Goal: Task Accomplishment & Management: Complete application form

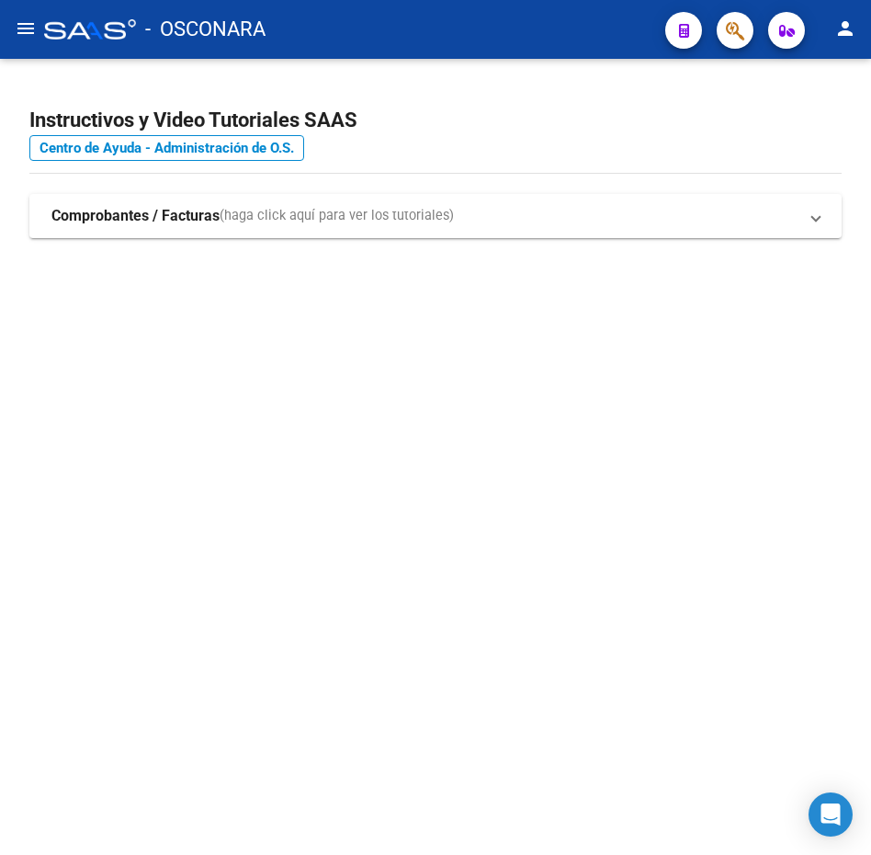
click at [18, 28] on mat-icon "menu" at bounding box center [26, 28] width 22 height 22
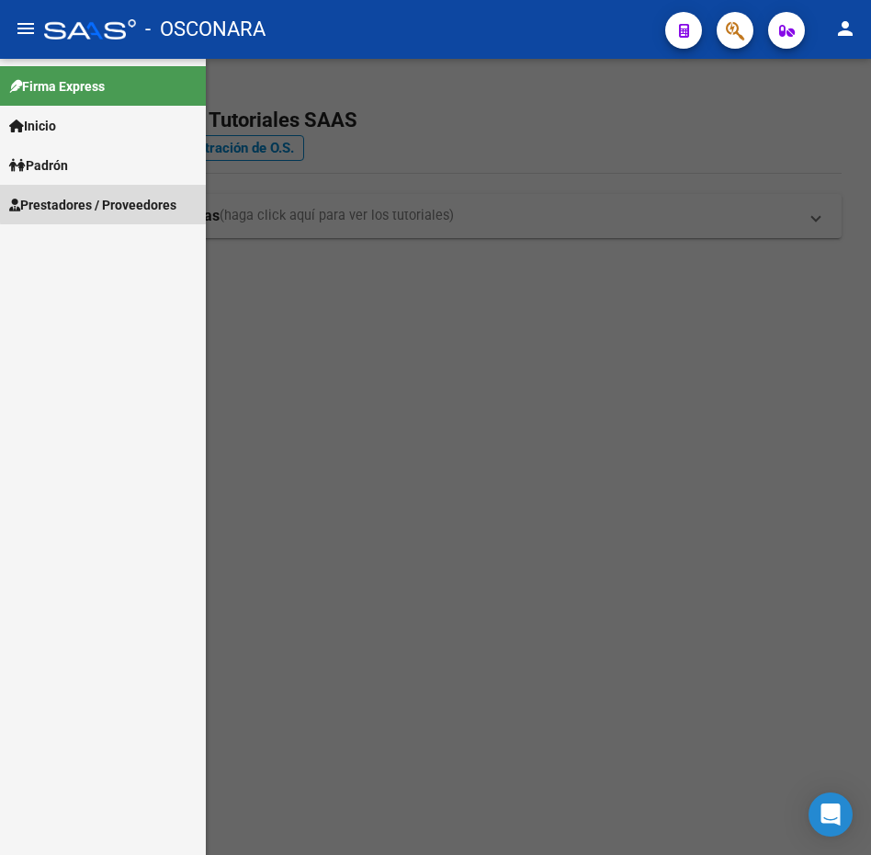
click at [147, 201] on span "Prestadores / Proveedores" at bounding box center [92, 205] width 167 height 20
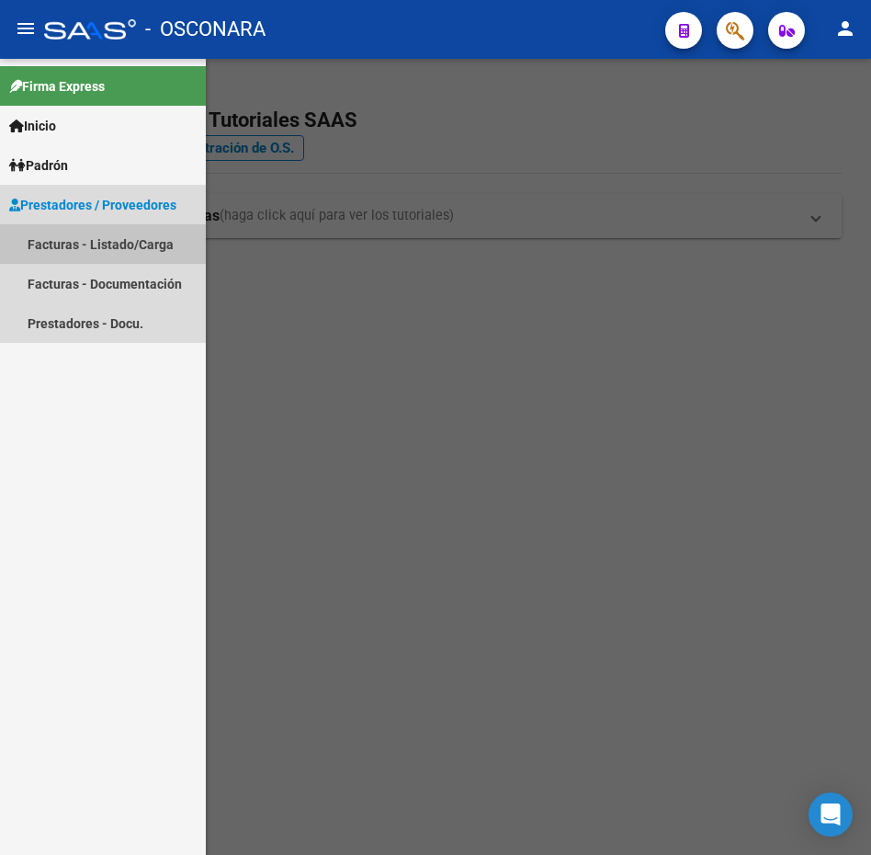
click at [140, 252] on link "Facturas - Listado/Carga" at bounding box center [103, 244] width 206 height 40
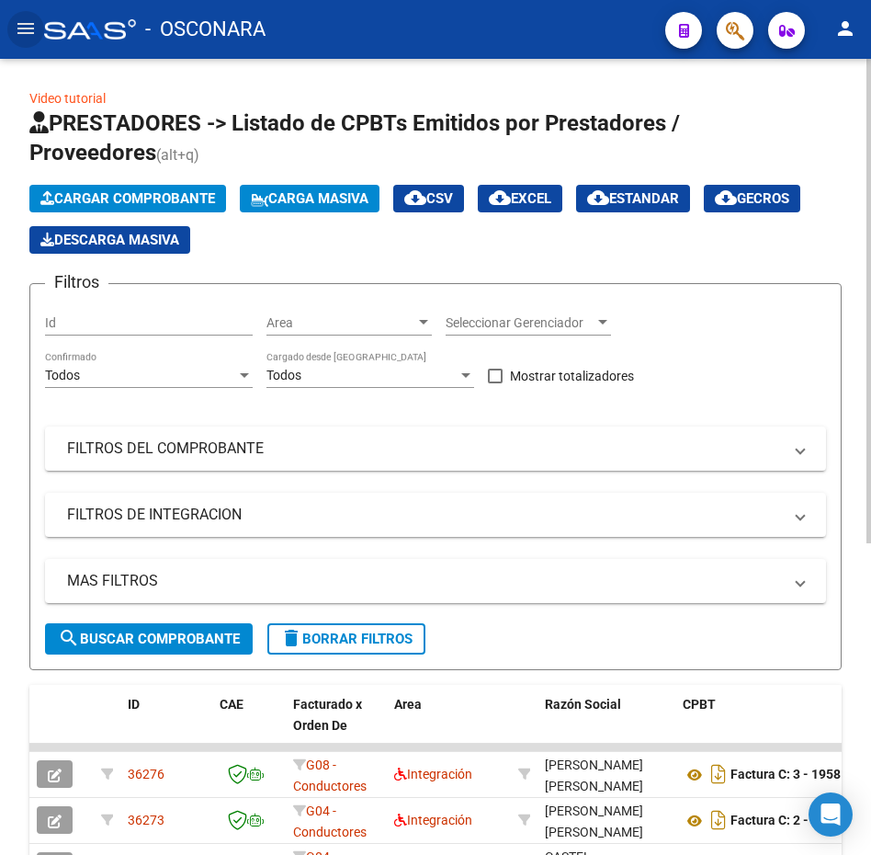
click at [168, 190] on span "Cargar Comprobante" at bounding box center [127, 198] width 175 height 17
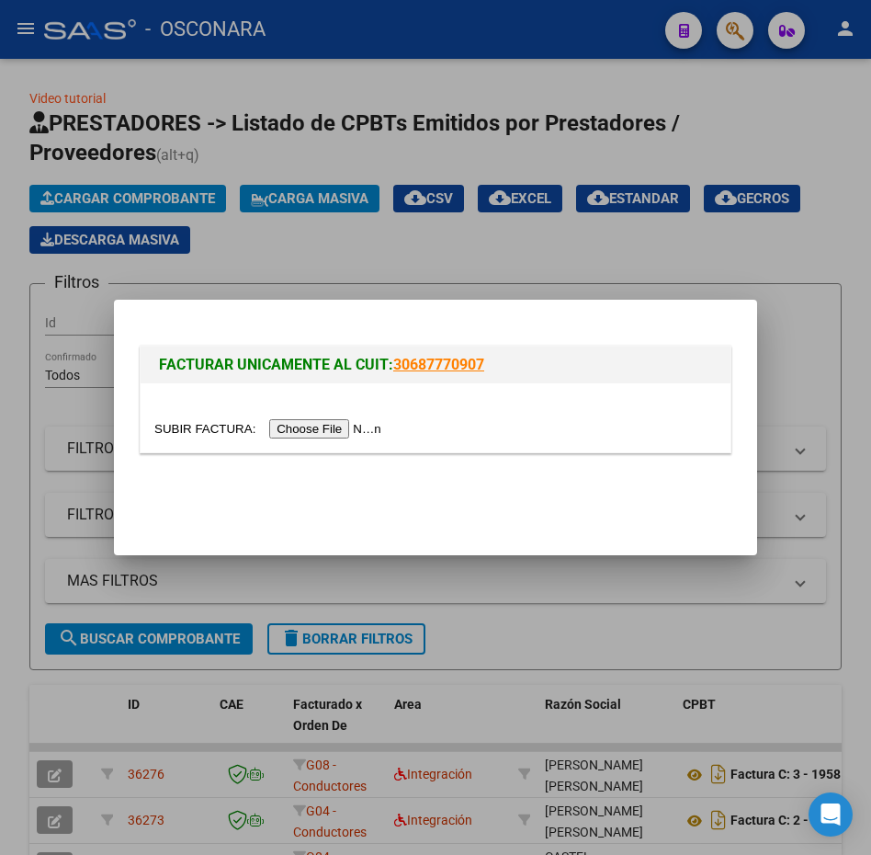
click at [343, 418] on div at bounding box center [435, 428] width 562 height 21
click at [344, 433] on input "file" at bounding box center [270, 428] width 232 height 19
click at [332, 425] on input "file" at bounding box center [270, 428] width 232 height 19
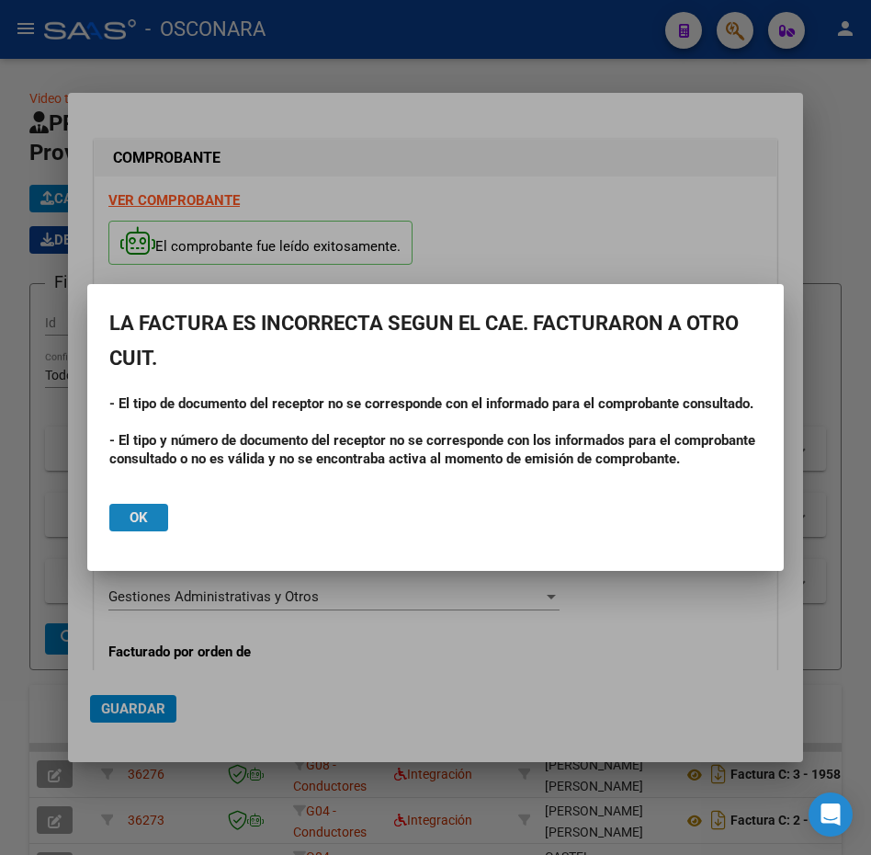
click at [144, 517] on span "Ok" at bounding box center [139, 517] width 18 height 17
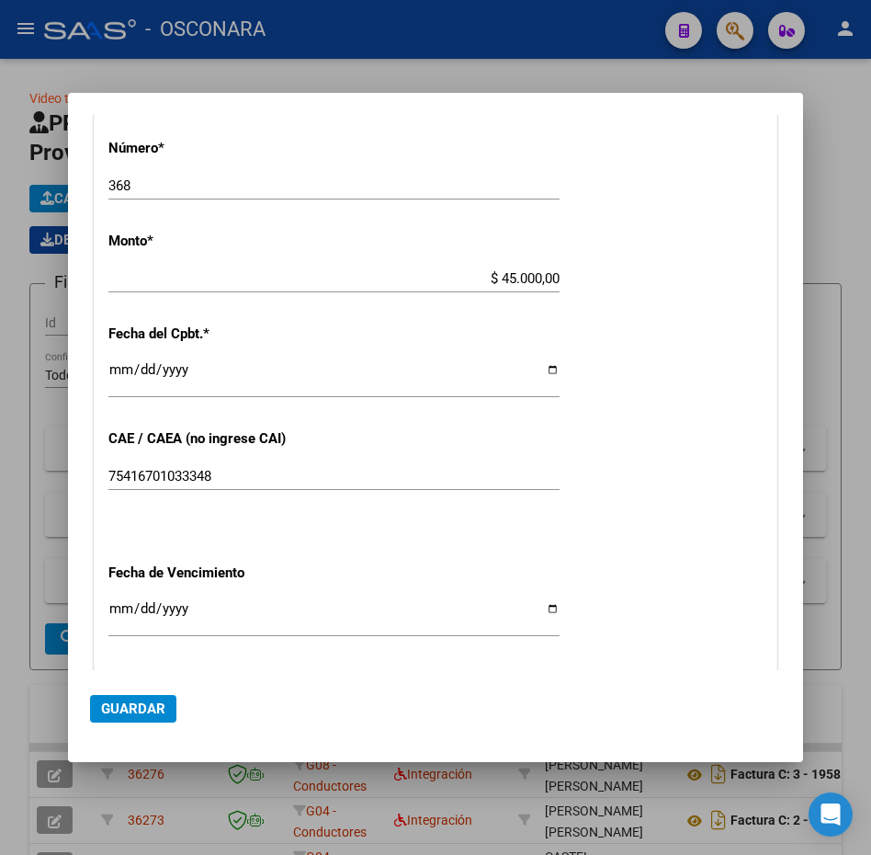
scroll to position [827, 0]
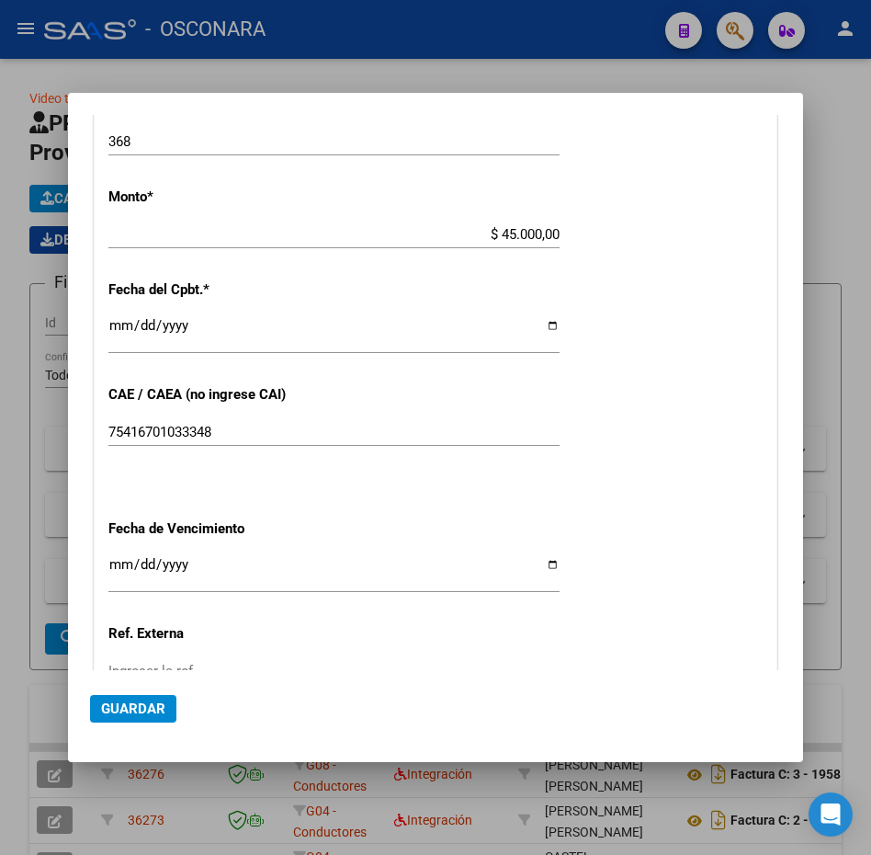
click at [117, 563] on input "Ingresar la fecha" at bounding box center [333, 571] width 451 height 29
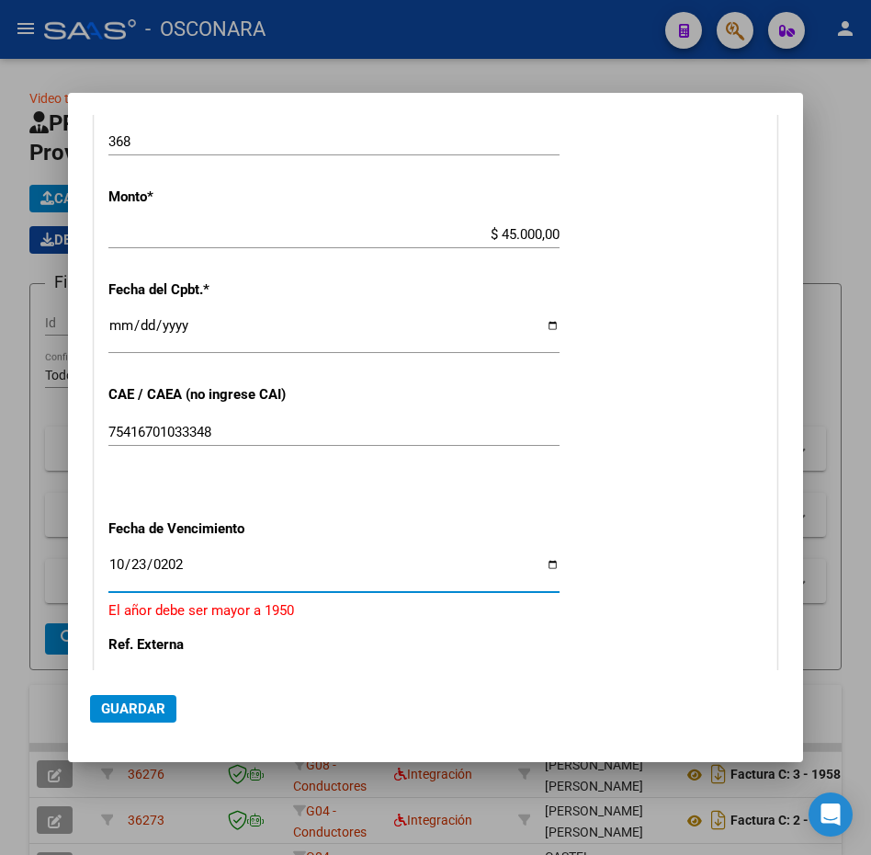
type input "[DATE]"
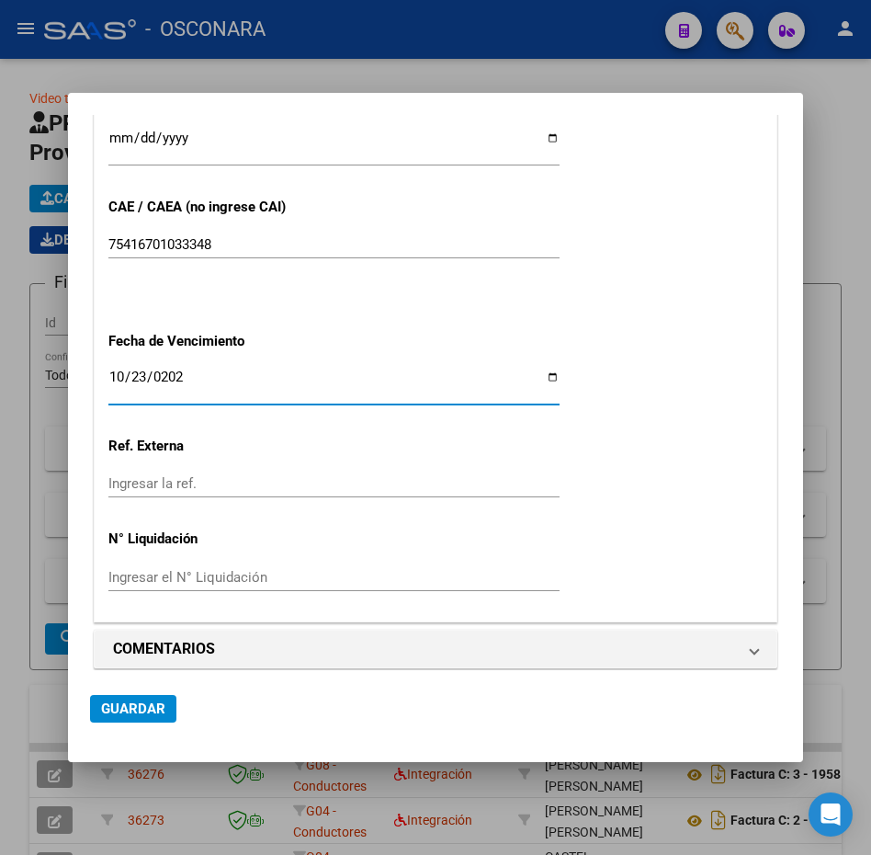
scroll to position [1026, 0]
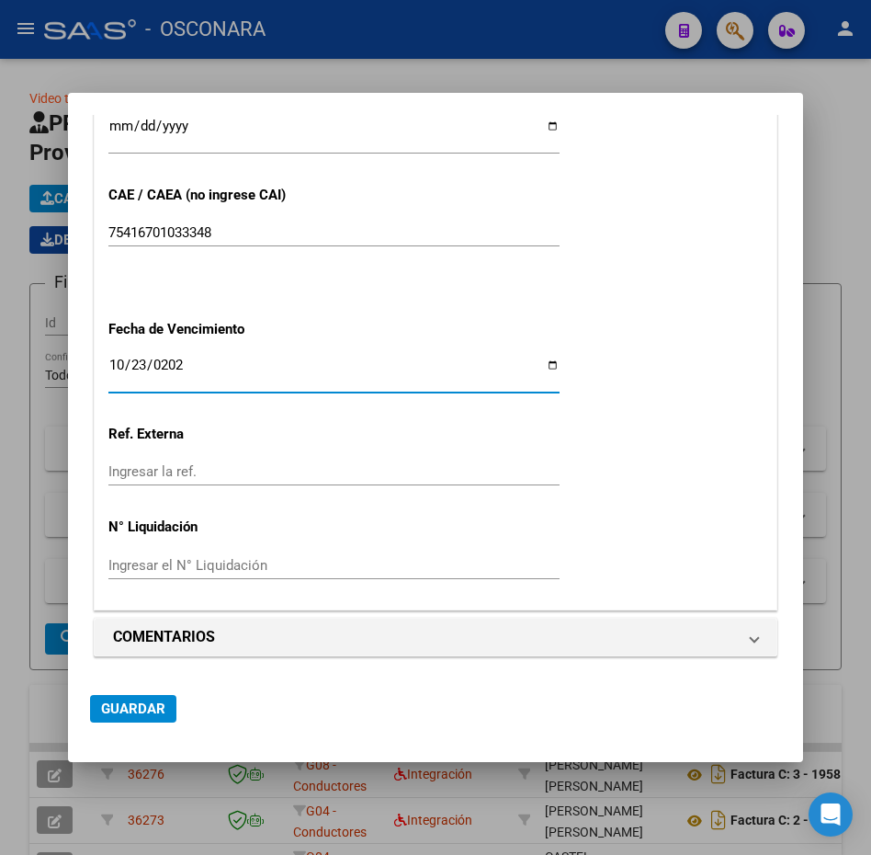
click at [152, 707] on span "Guardar" at bounding box center [133, 708] width 64 height 17
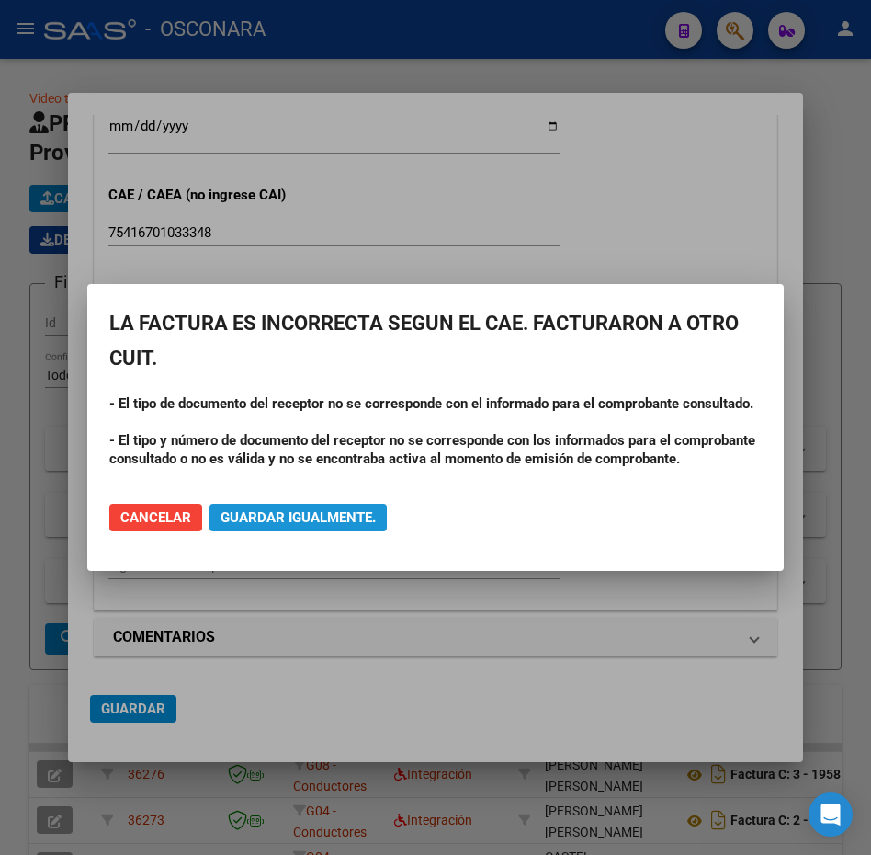
click at [320, 514] on span "Guardar igualmente." at bounding box center [298, 517] width 155 height 17
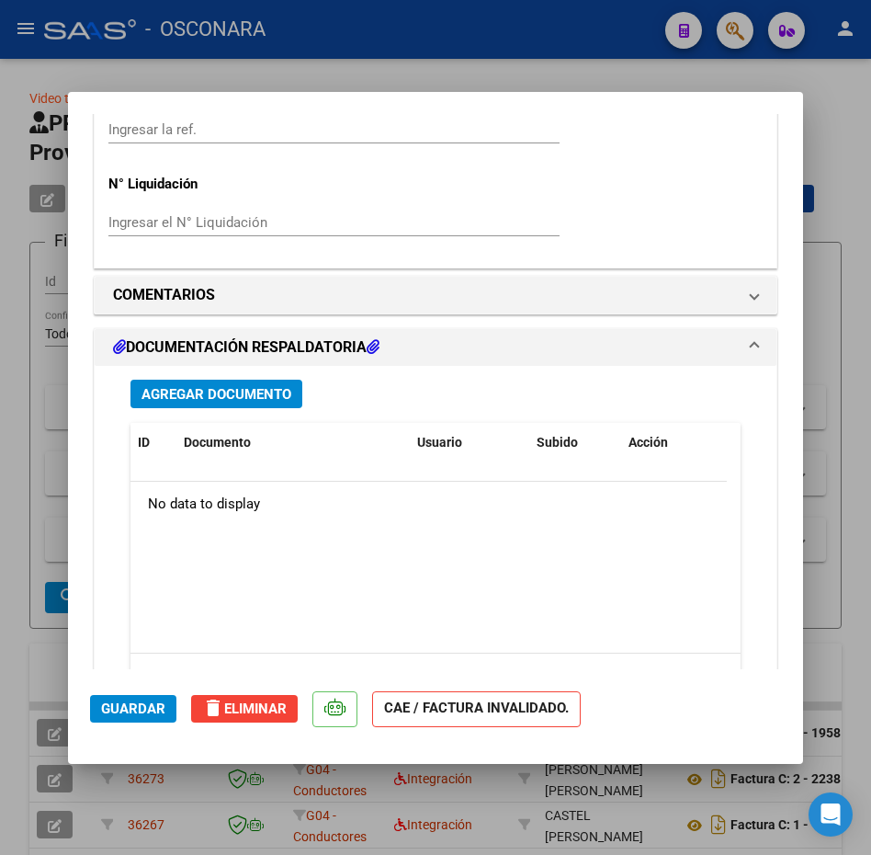
scroll to position [1519, 0]
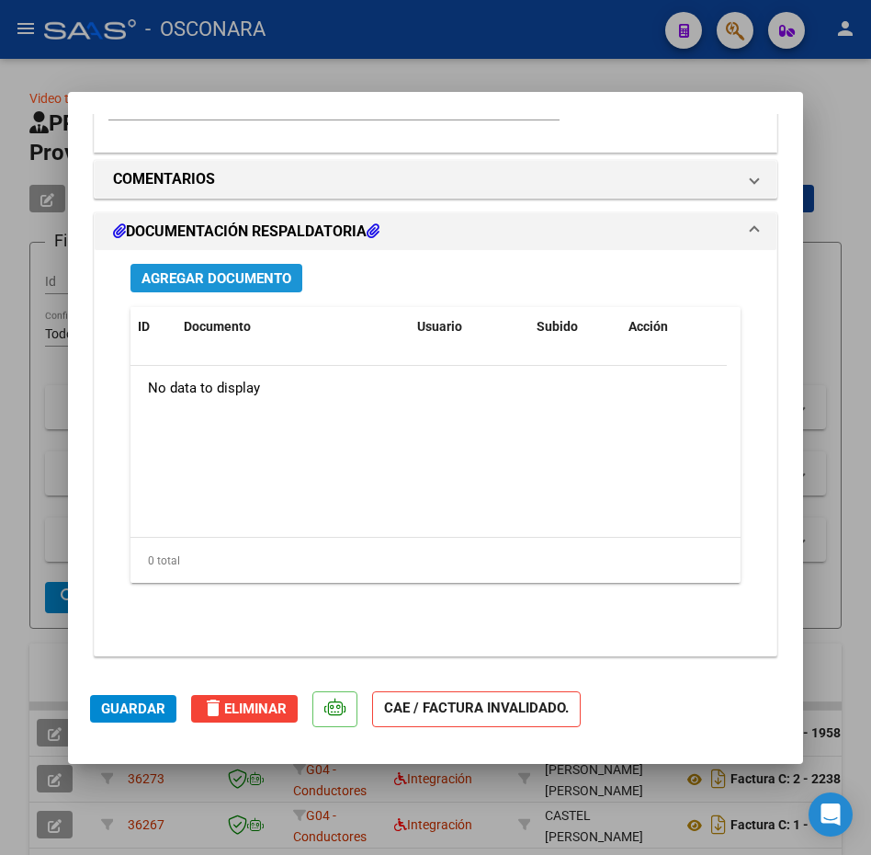
click at [181, 277] on span "Agregar Documento" at bounding box center [217, 278] width 150 height 17
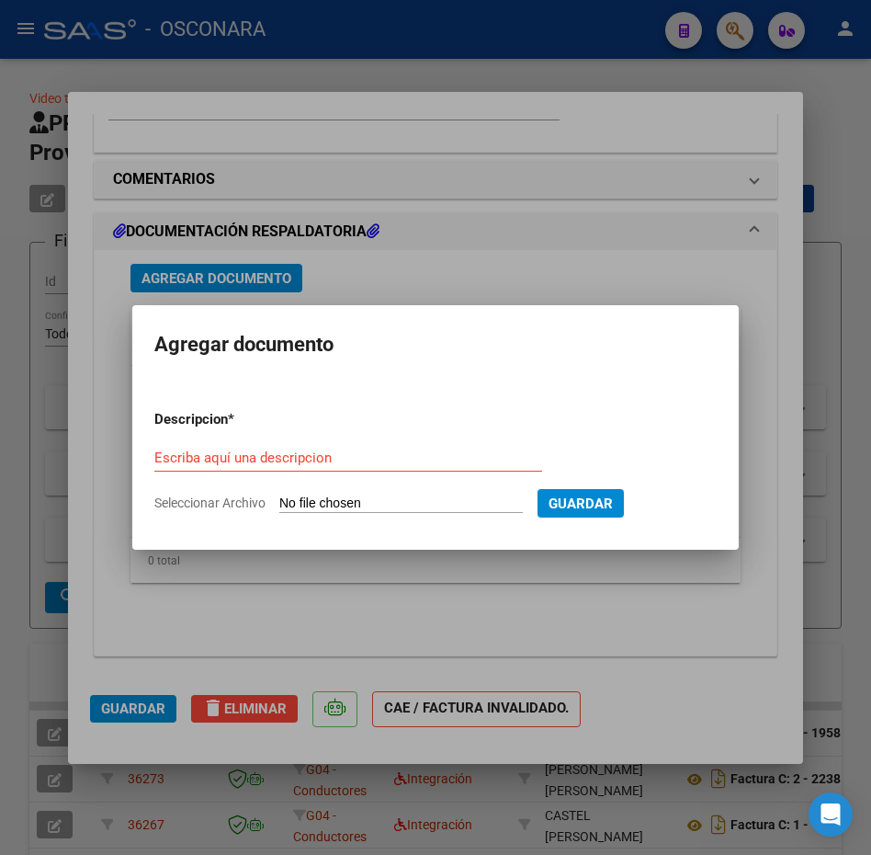
click at [344, 509] on input "Seleccionar Archivo" at bounding box center [400, 503] width 243 height 17
click at [347, 495] on input "Seleccionar Archivo" at bounding box center [400, 503] width 243 height 17
type input "C:\fakepath\CompartirCuentaYCbu-2.pdf"
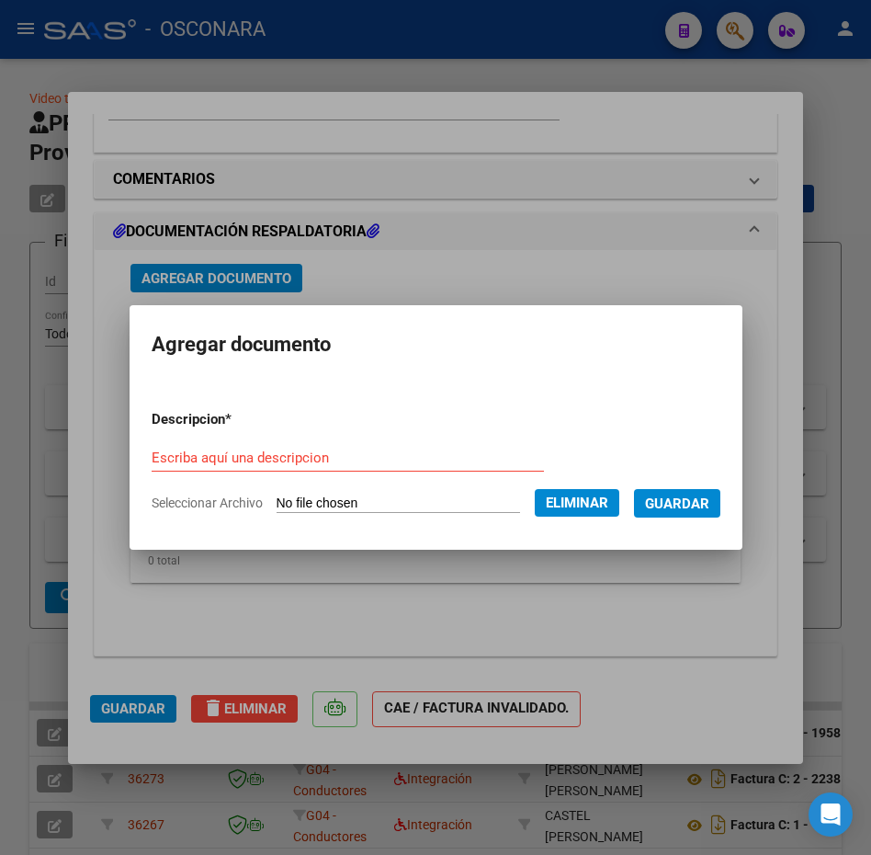
click at [331, 447] on div "Escriba aquí una descripcion" at bounding box center [348, 458] width 392 height 28
type input "cbu"
click at [709, 510] on span "Guardar" at bounding box center [677, 503] width 64 height 17
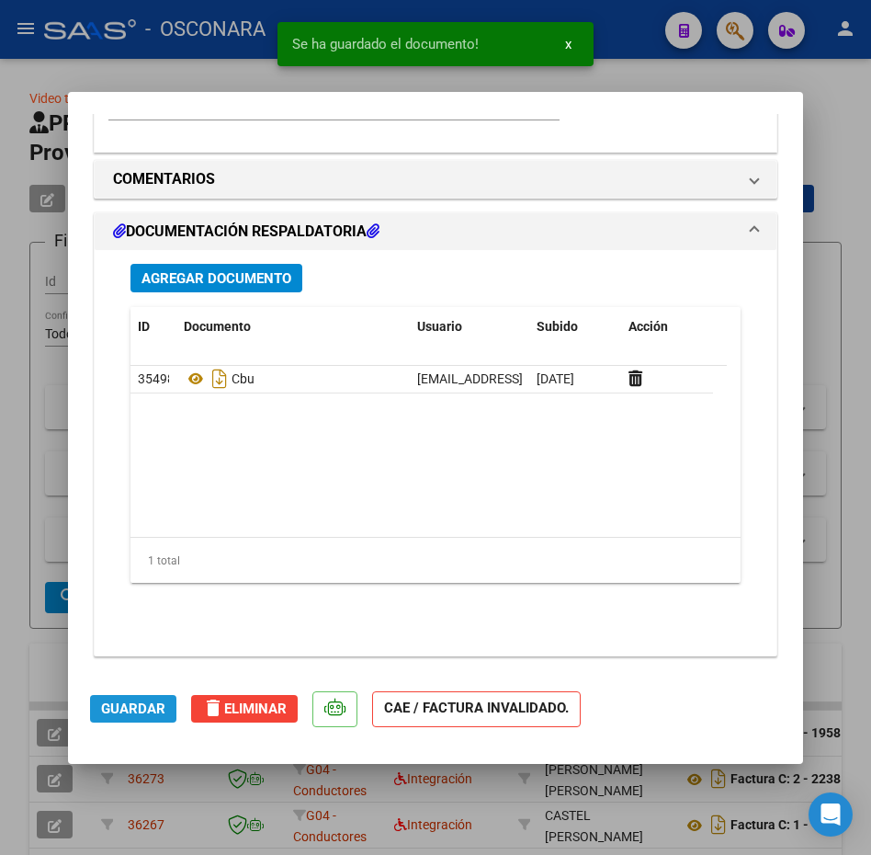
click at [132, 707] on span "Guardar" at bounding box center [133, 708] width 64 height 17
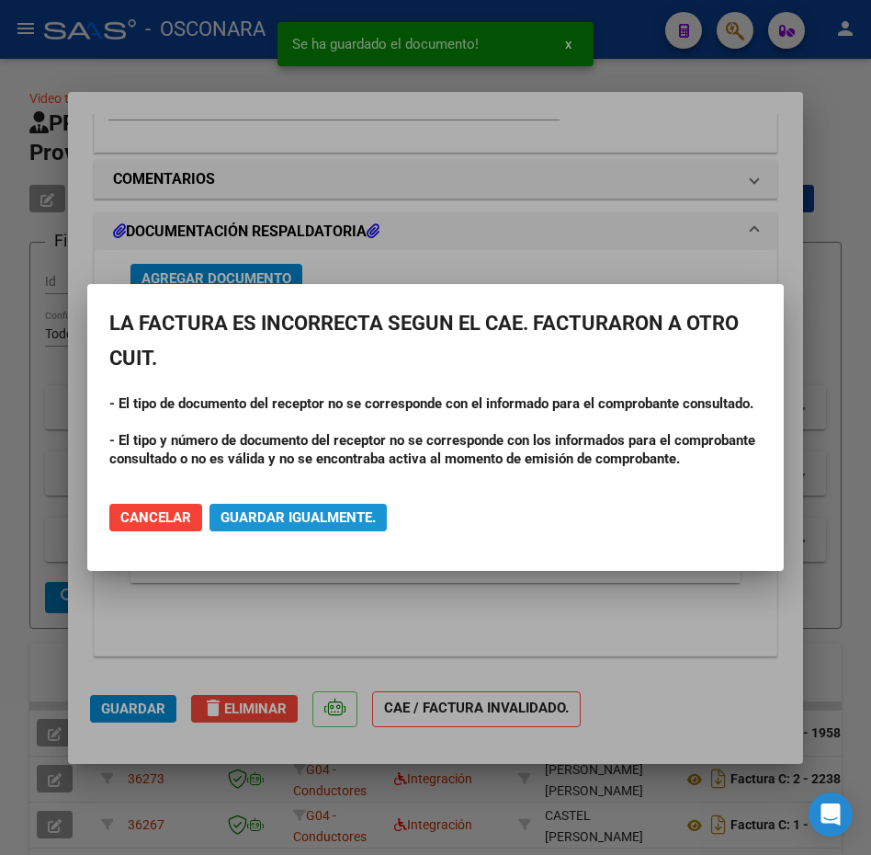
click at [291, 513] on span "Guardar igualmente." at bounding box center [298, 517] width 155 height 17
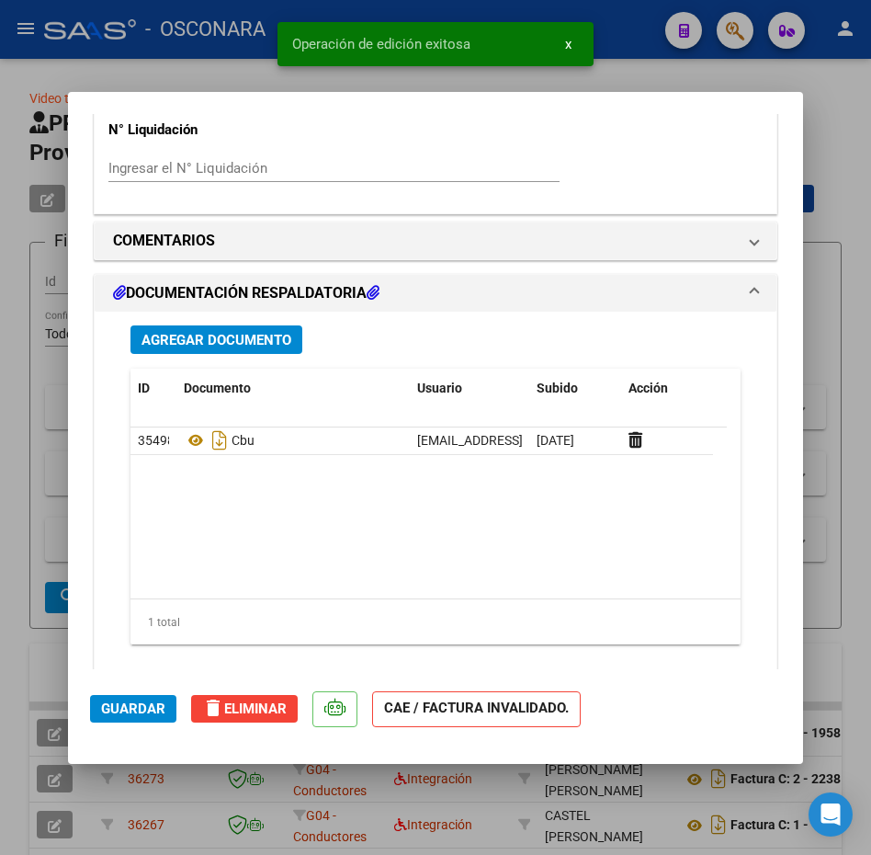
scroll to position [1427, 0]
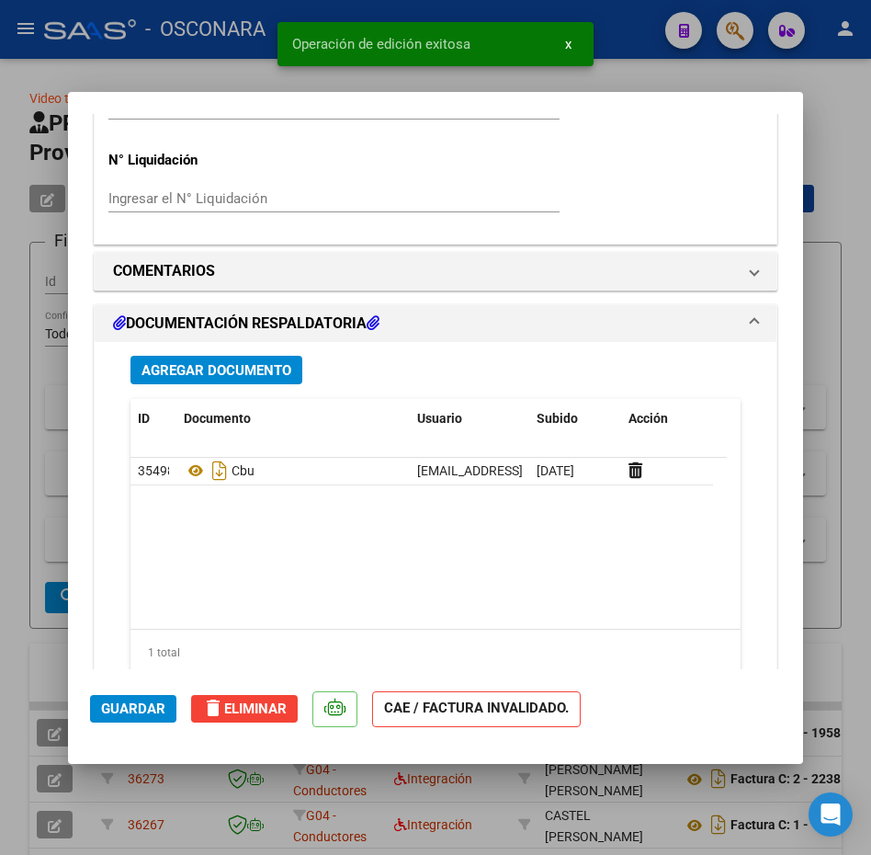
click at [830, 199] on div at bounding box center [435, 427] width 871 height 855
type input "$ 0,00"
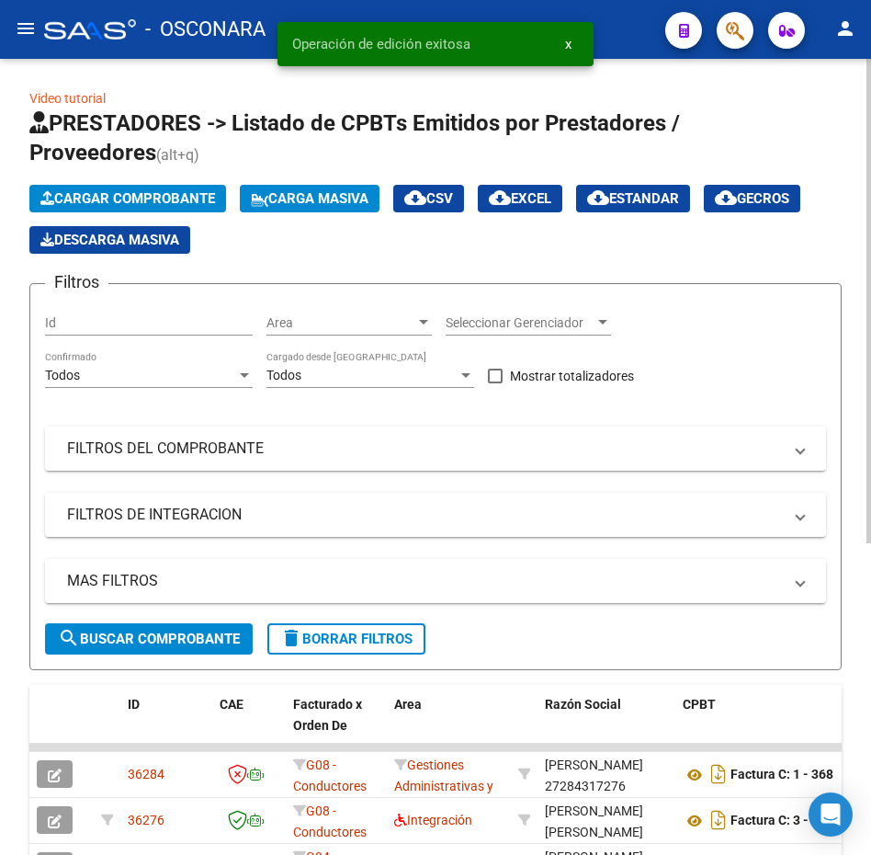
scroll to position [92, 0]
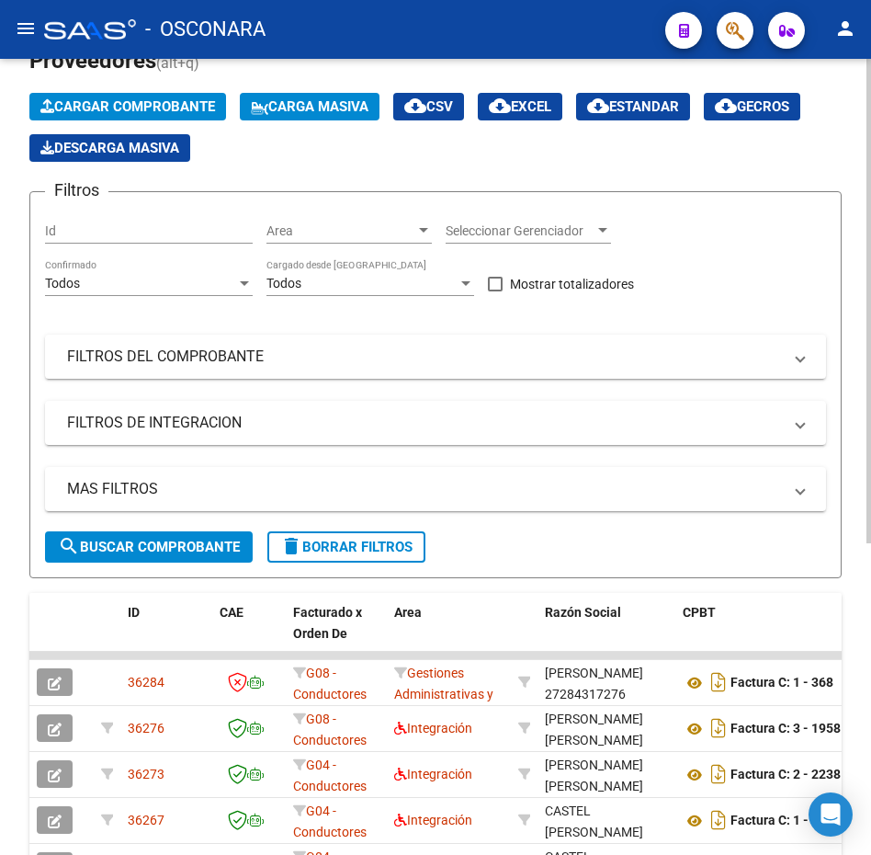
click at [140, 102] on span "Cargar Comprobante" at bounding box center [127, 106] width 175 height 17
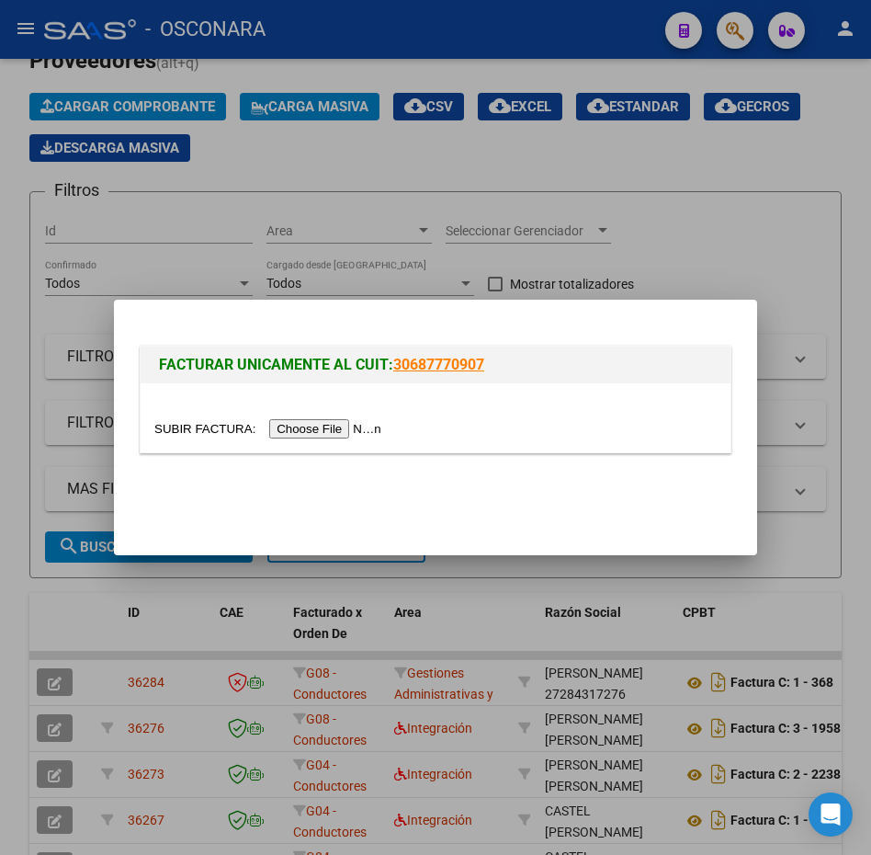
click at [323, 429] on input "file" at bounding box center [270, 428] width 232 height 19
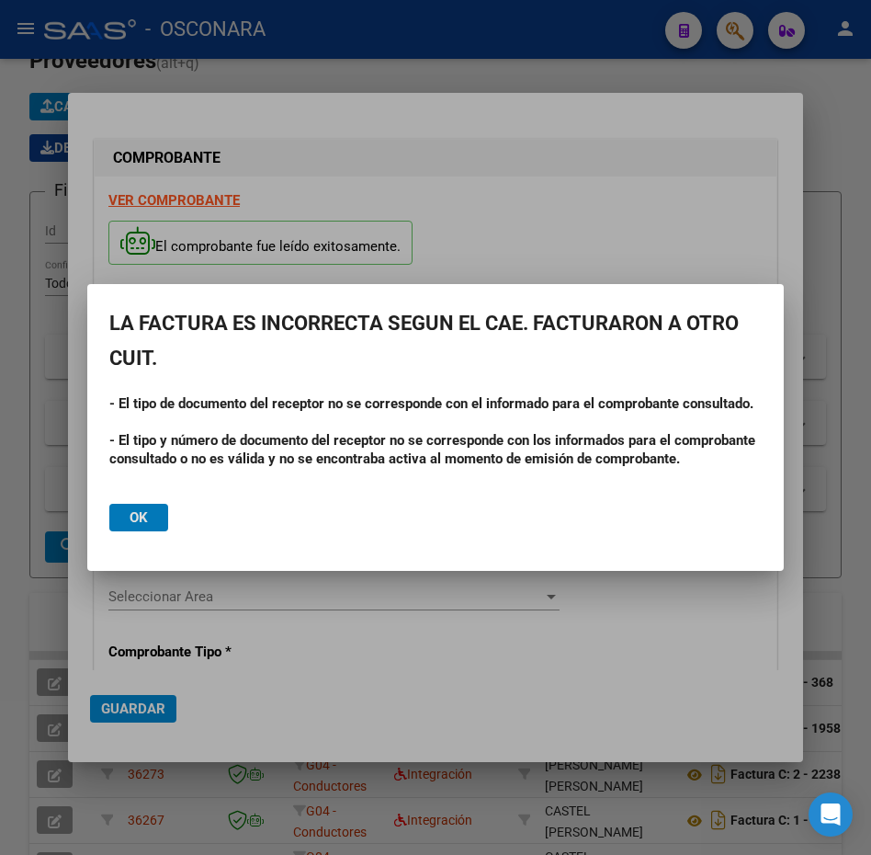
click at [127, 520] on button "Ok" at bounding box center [138, 518] width 59 height 28
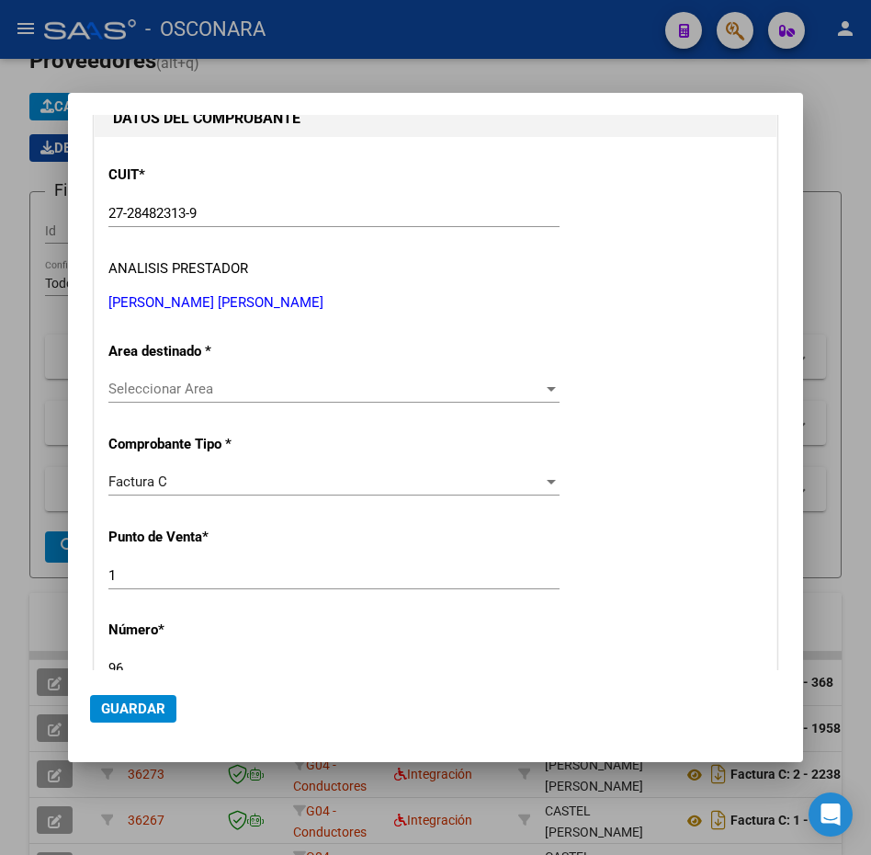
scroll to position [276, 0]
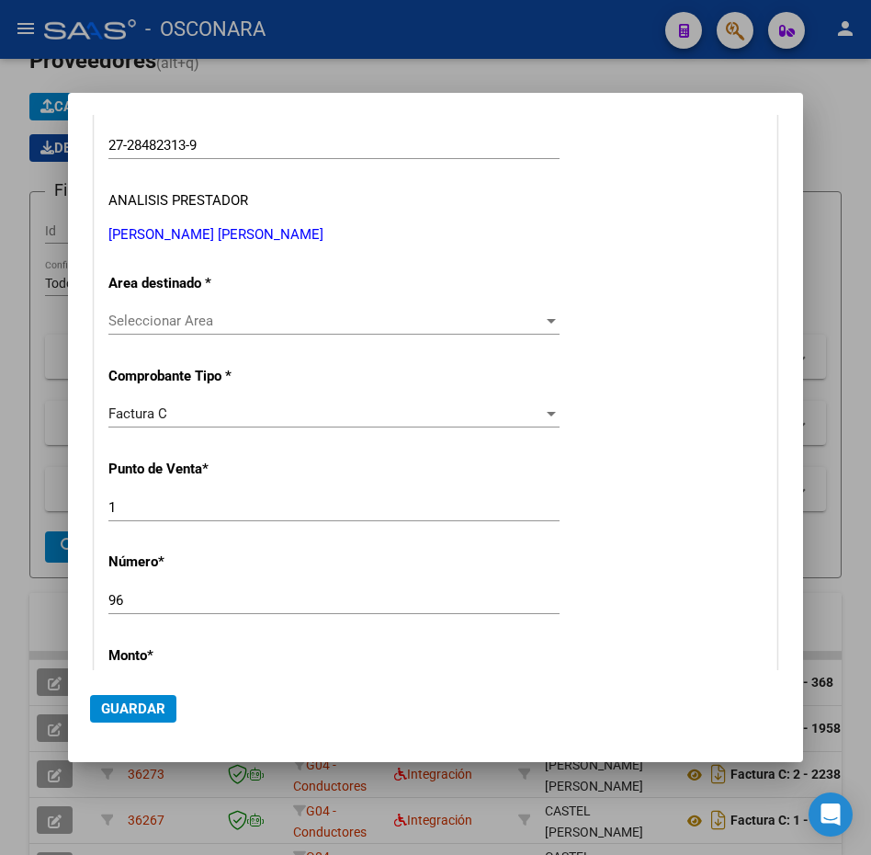
click at [184, 317] on span "Seleccionar Area" at bounding box center [325, 320] width 435 height 17
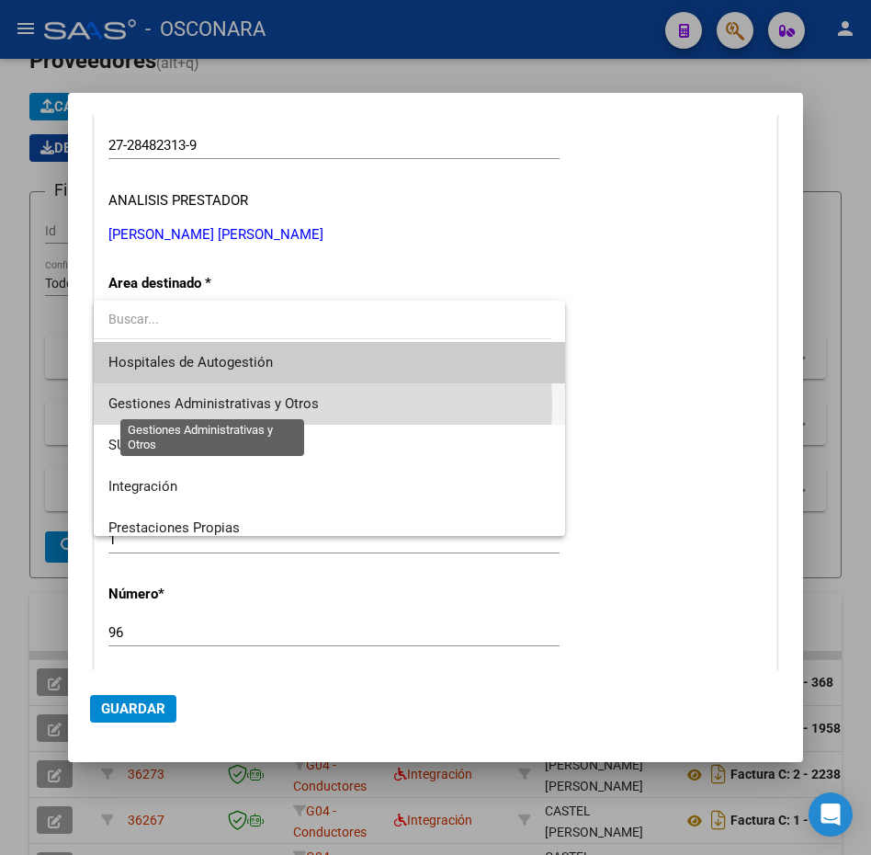
click at [226, 403] on span "Gestiones Administrativas y Otros" at bounding box center [213, 403] width 210 height 17
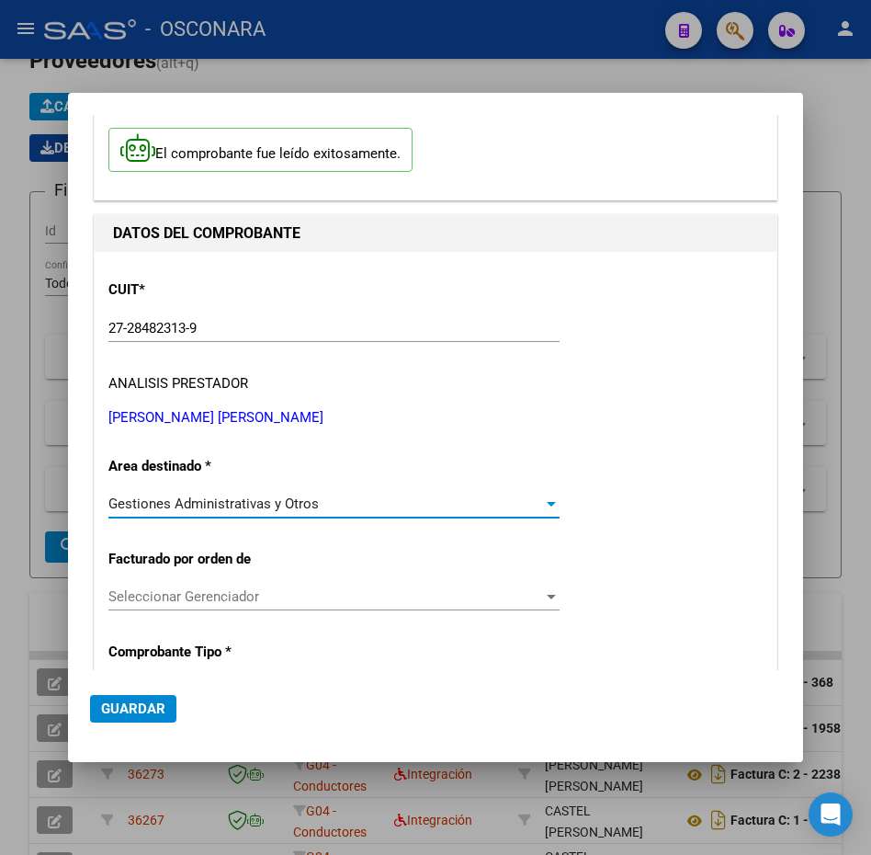
scroll to position [92, 0]
click at [257, 587] on div "Seleccionar Gerenciador Seleccionar Gerenciador" at bounding box center [333, 597] width 451 height 28
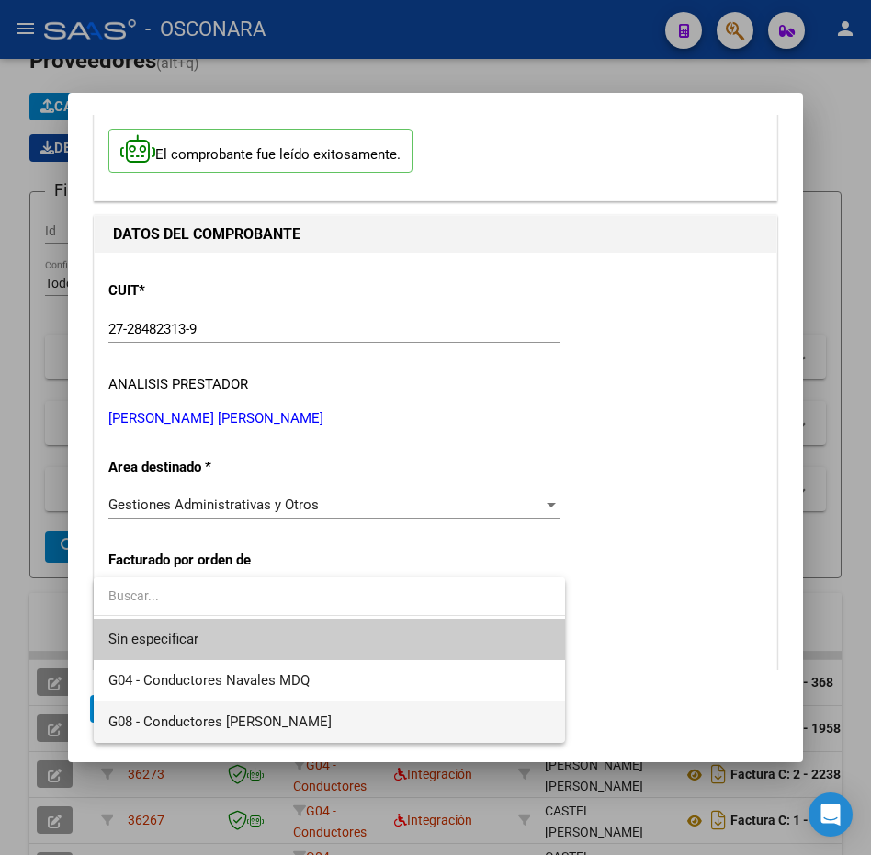
click at [332, 715] on span "G08 - Conductores [PERSON_NAME]" at bounding box center [329, 721] width 442 height 41
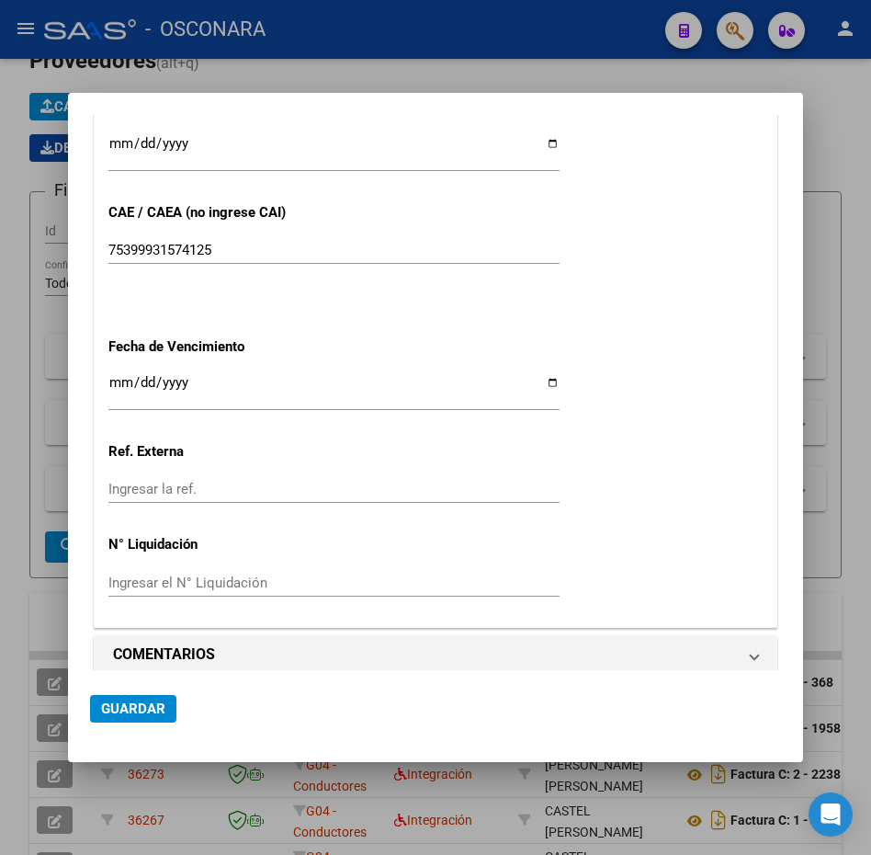
scroll to position [1011, 0]
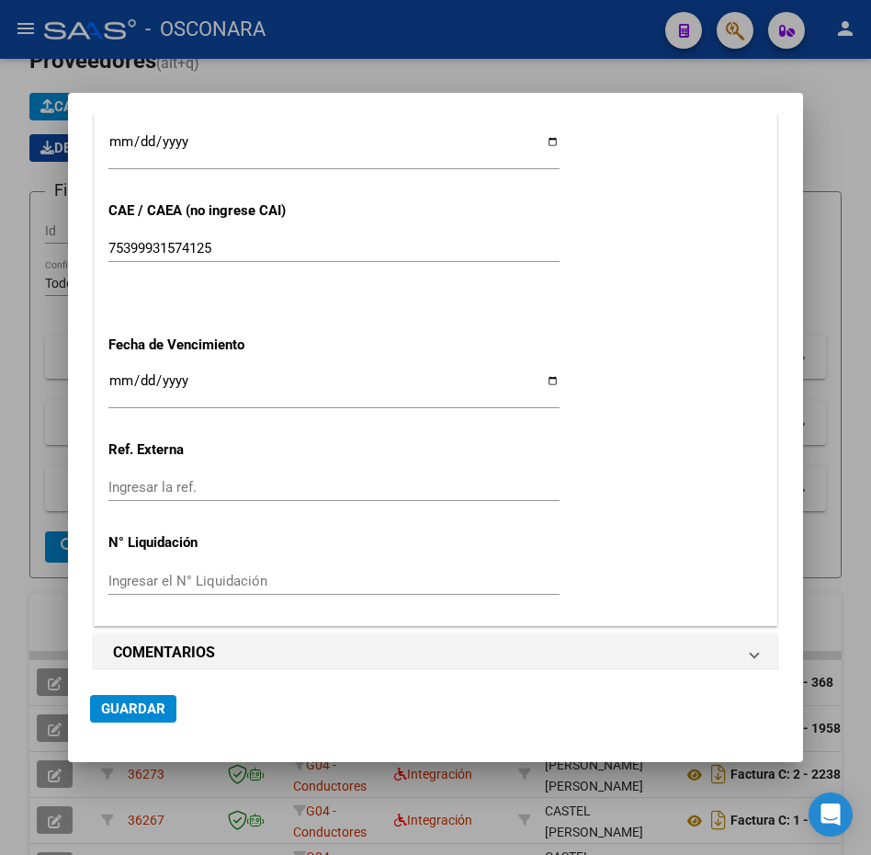
click at [117, 382] on input "Ingresar la fecha" at bounding box center [333, 387] width 451 height 29
type input "0001-10-09"
type input "[DATE]"
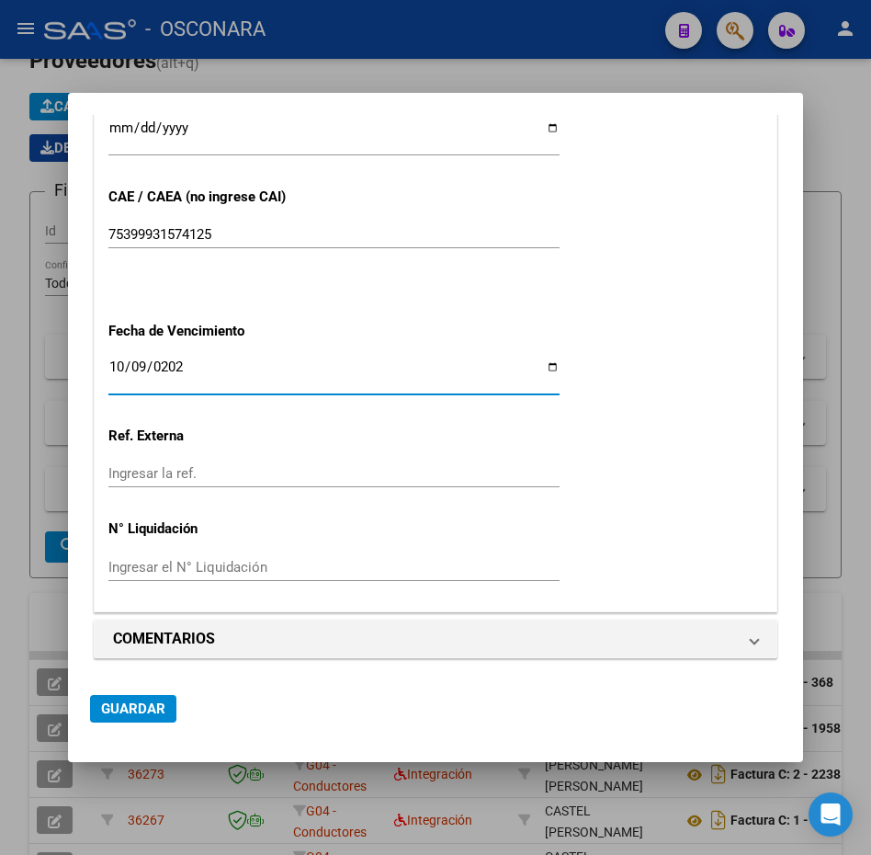
scroll to position [1026, 0]
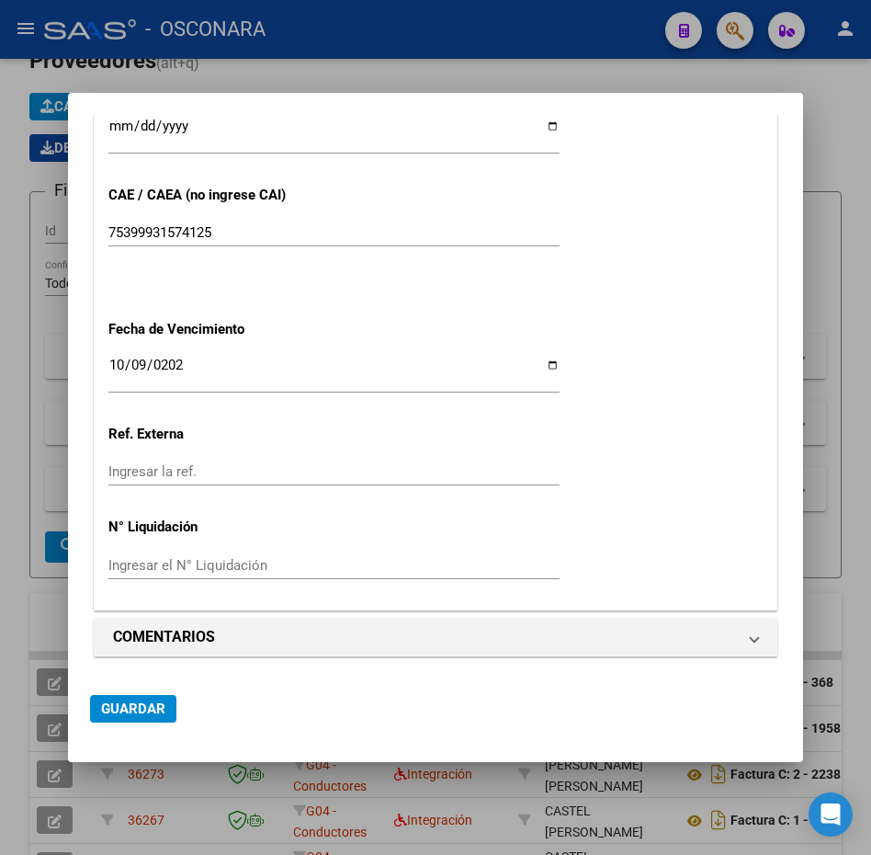
click at [237, 463] on div "Ingresar la ref." at bounding box center [333, 472] width 451 height 28
click at [153, 711] on span "Guardar" at bounding box center [133, 708] width 64 height 17
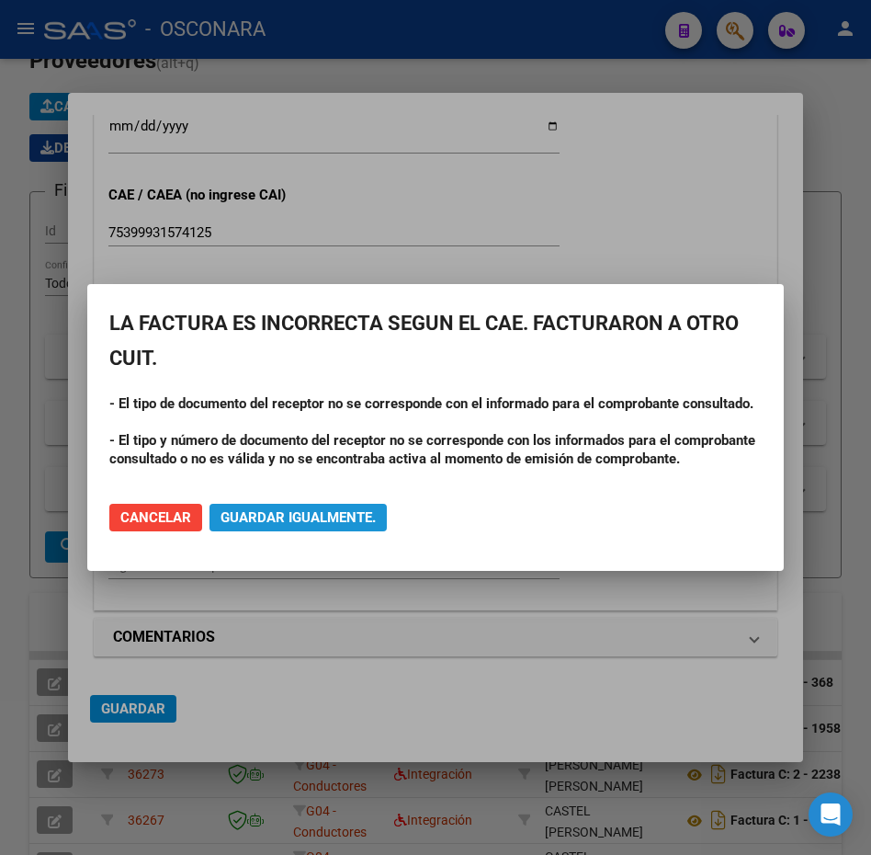
click at [305, 515] on span "Guardar igualmente." at bounding box center [298, 517] width 155 height 17
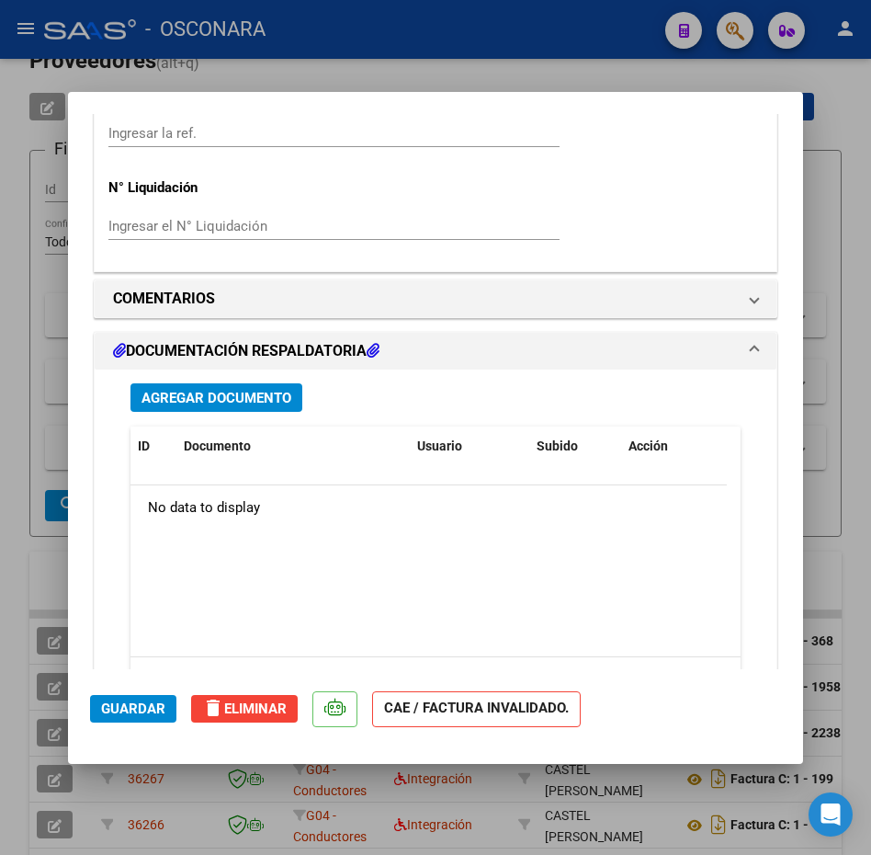
scroll to position [1428, 0]
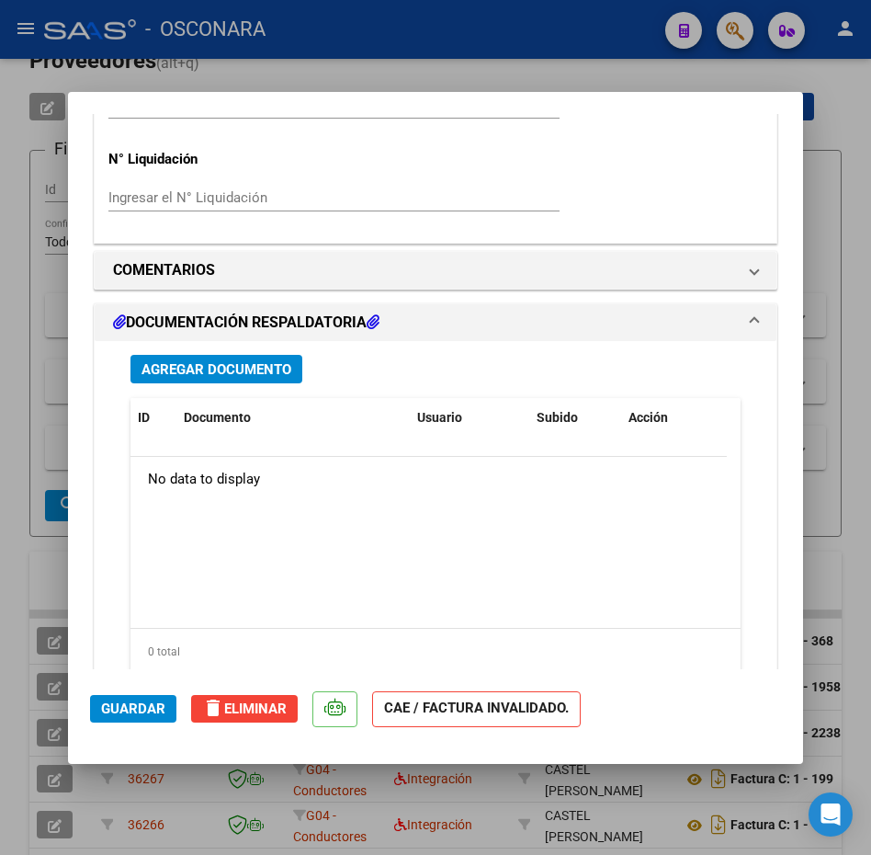
click at [223, 362] on span "Agregar Documento" at bounding box center [217, 369] width 150 height 17
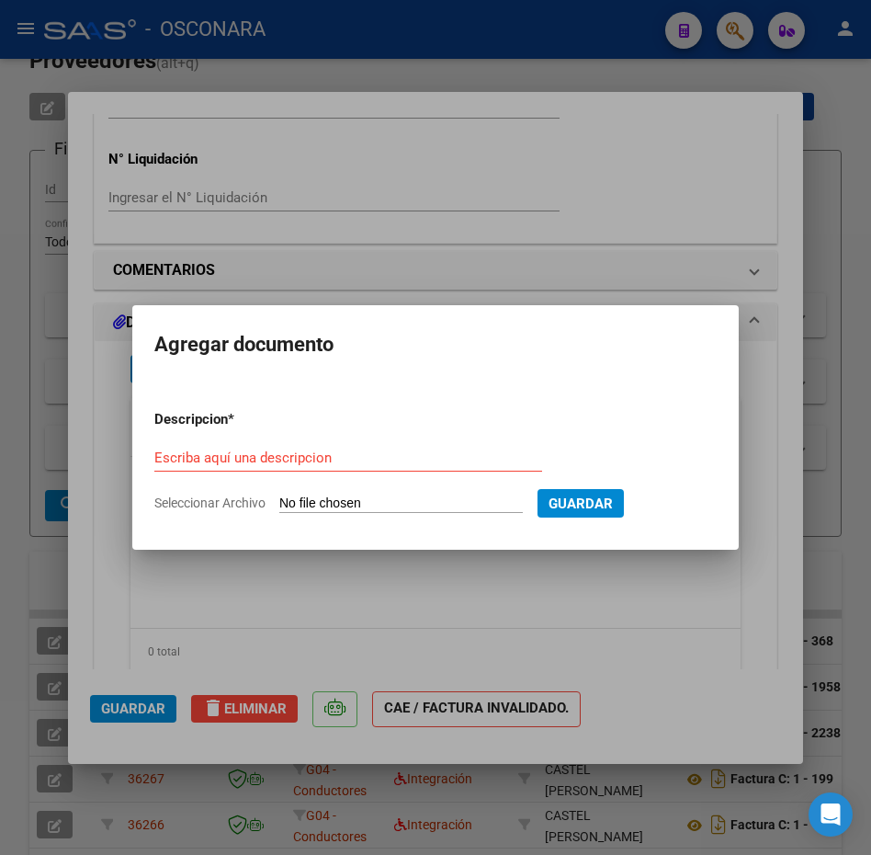
click at [356, 497] on input "Seleccionar Archivo" at bounding box center [400, 503] width 243 height 17
click at [439, 504] on input "Seleccionar Archivo" at bounding box center [400, 503] width 243 height 17
click at [421, 498] on input "Seleccionar Archivo" at bounding box center [400, 503] width 243 height 17
type input "C:\fakepath\[PERSON_NAME]- [PERSON_NAME] - cbu.pdf"
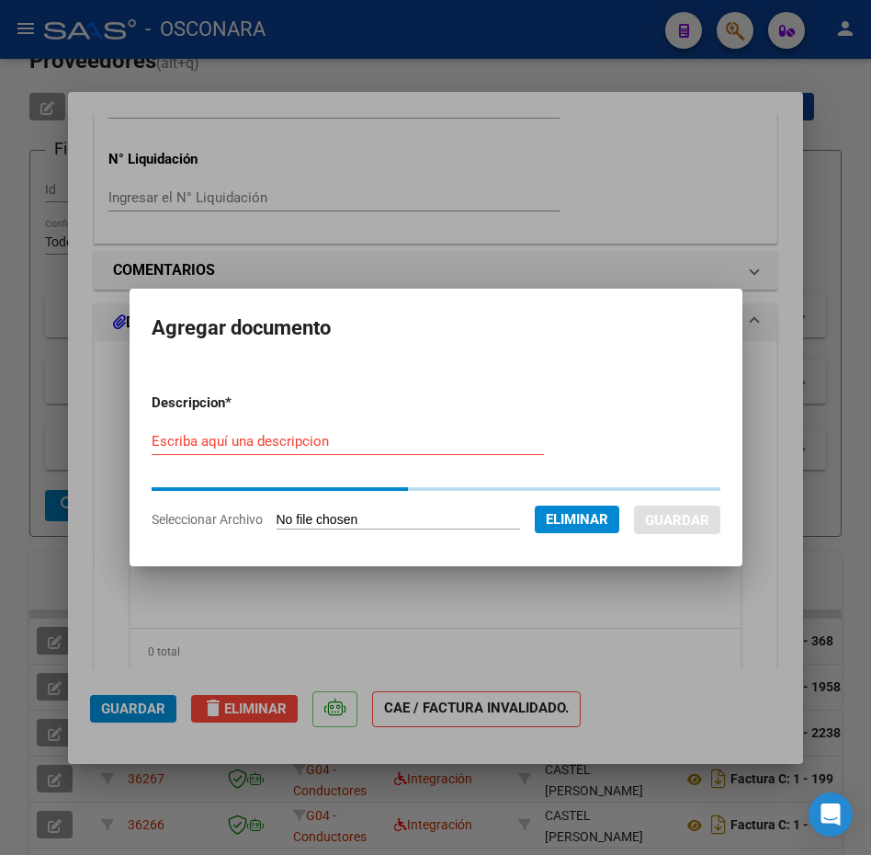
click at [410, 449] on div "Escriba aquí una descripcion" at bounding box center [348, 441] width 392 height 28
click at [401, 439] on input "Escriba aquí una descripcion" at bounding box center [348, 441] width 392 height 17
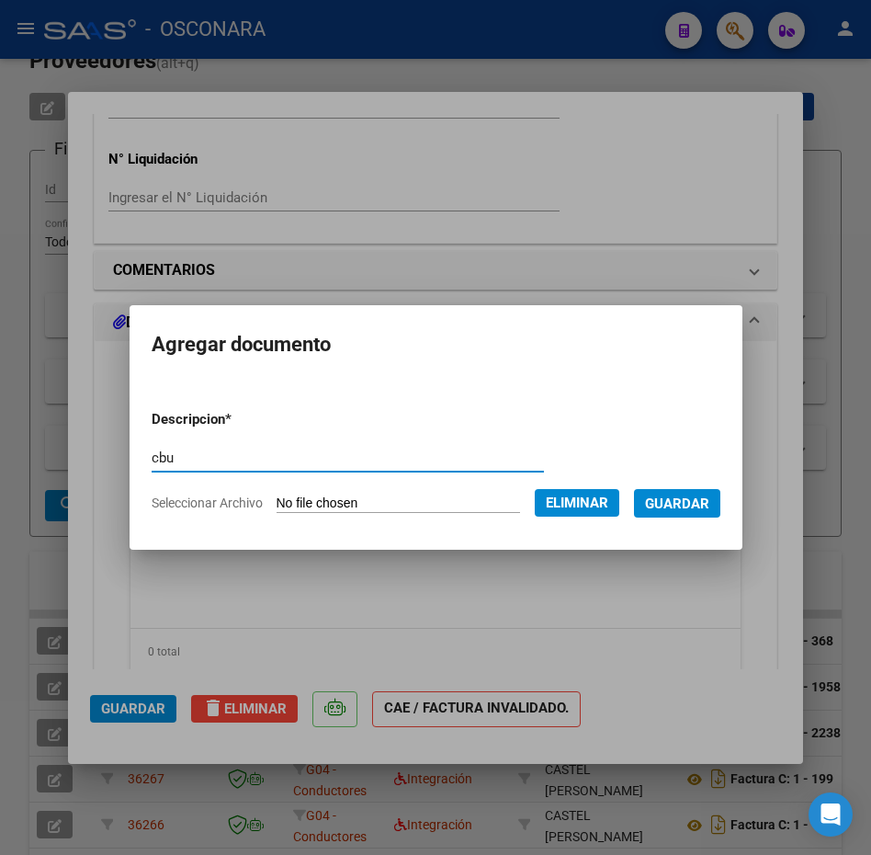
type input "cbu"
click at [696, 504] on span "Guardar" at bounding box center [677, 503] width 64 height 17
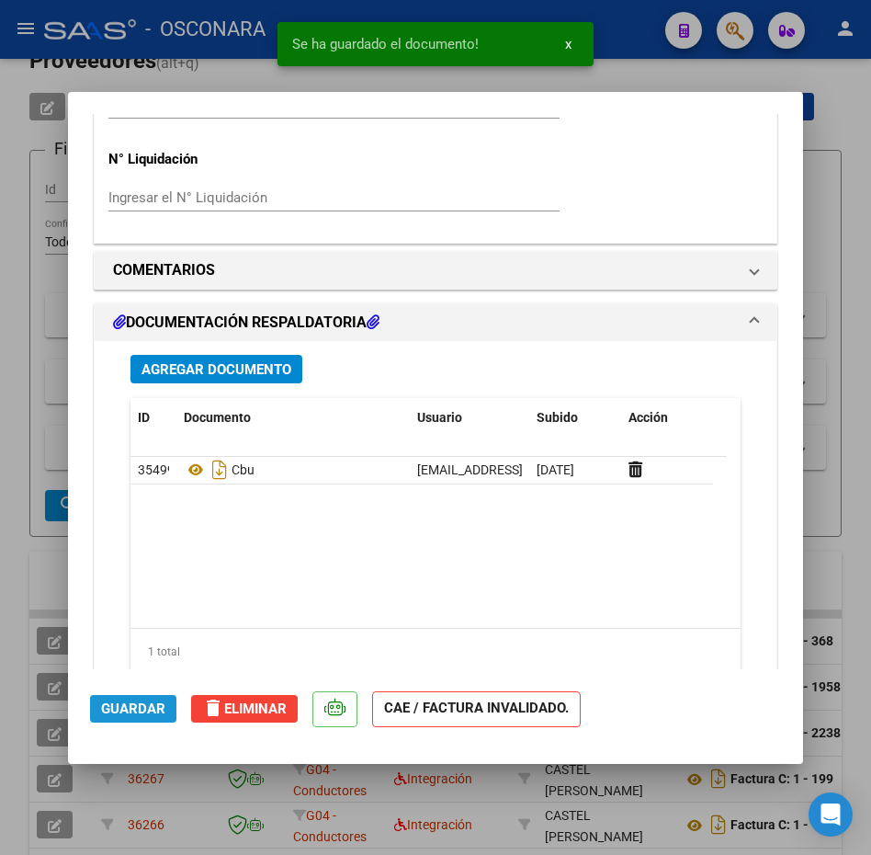
click at [144, 695] on button "Guardar" at bounding box center [133, 709] width 86 height 28
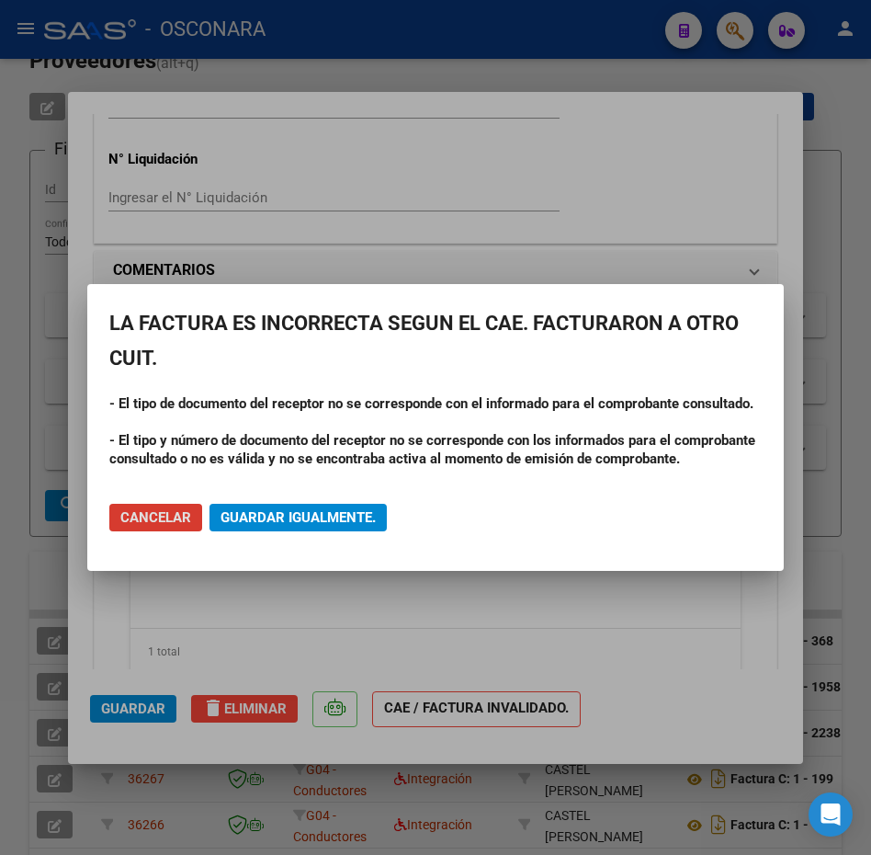
click at [302, 509] on span "Guardar igualmente." at bounding box center [298, 517] width 155 height 17
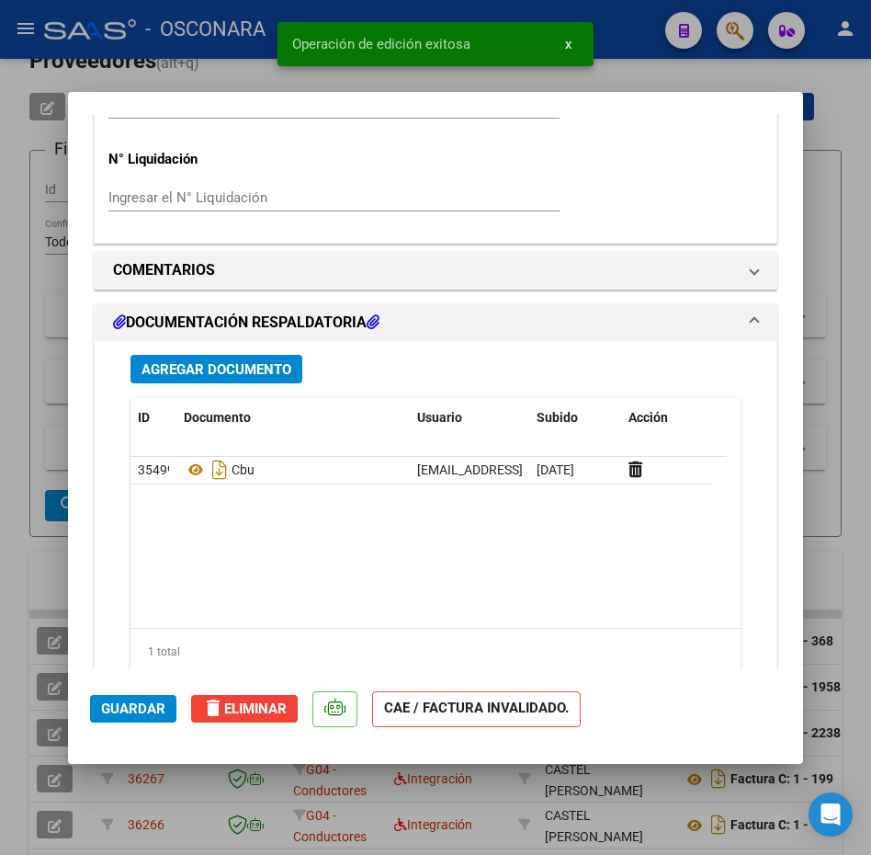
click at [832, 118] on div at bounding box center [435, 427] width 871 height 855
type input "$ 0,00"
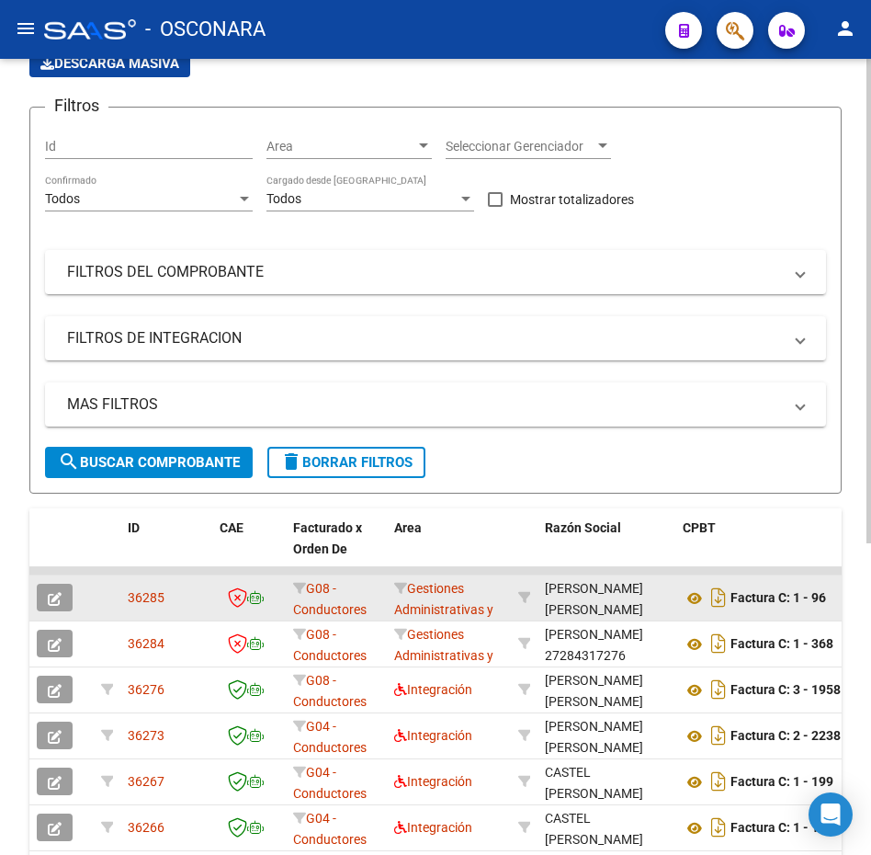
scroll to position [184, 0]
